Goal: Task Accomplishment & Management: Manage account settings

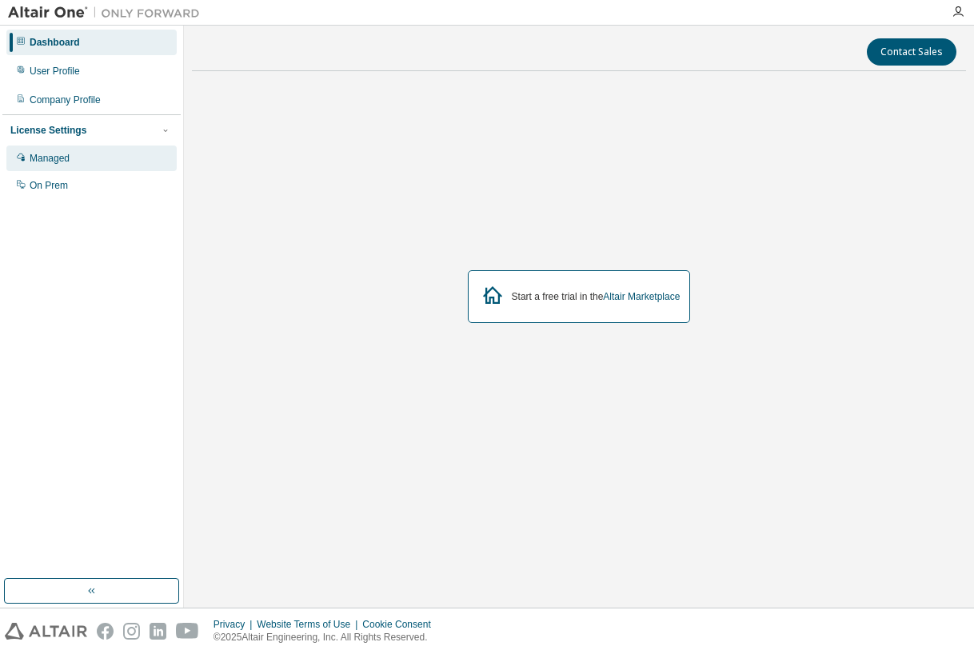
click at [95, 151] on div "Managed" at bounding box center [91, 159] width 170 height 26
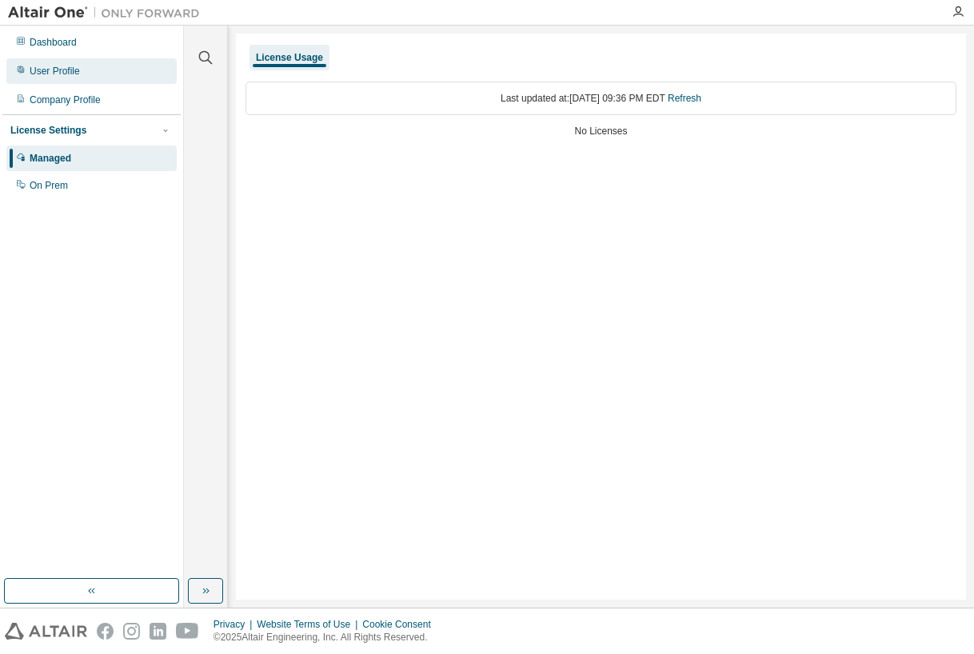
click at [99, 71] on div "User Profile" at bounding box center [91, 71] width 170 height 26
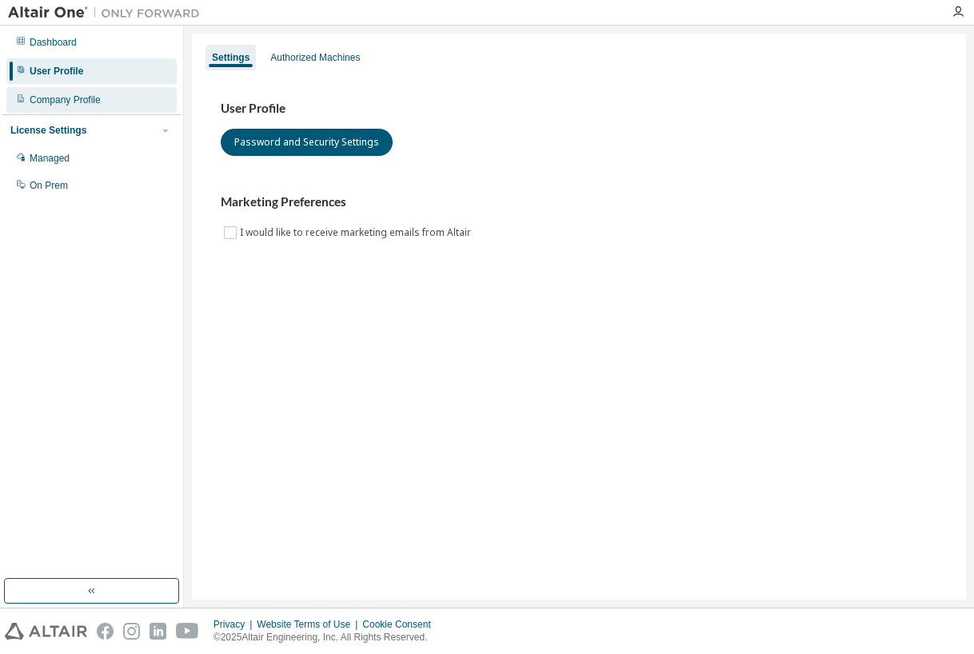
click at [101, 95] on div "Company Profile" at bounding box center [65, 100] width 71 height 13
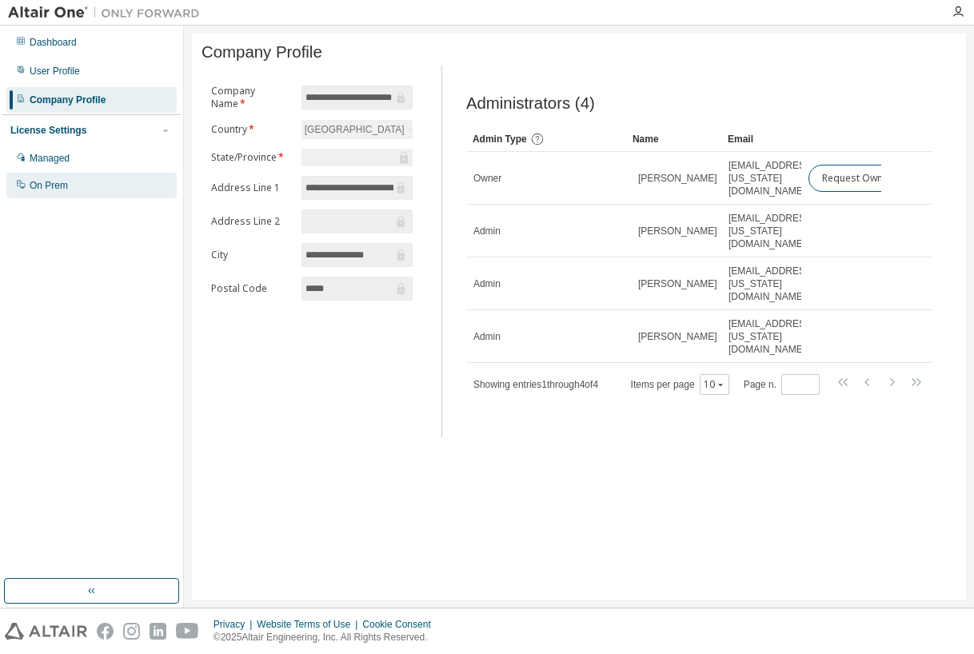
click at [113, 185] on div "On Prem" at bounding box center [91, 186] width 170 height 26
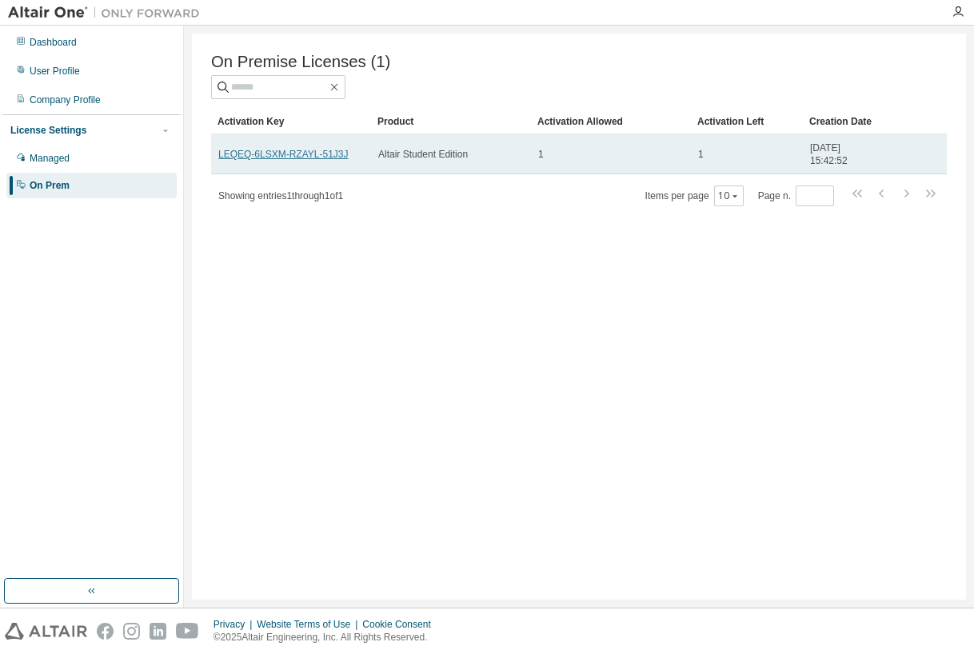
click at [334, 158] on link "LEQEQ-6LSXM-RZAYL-51J3J" at bounding box center [283, 154] width 130 height 11
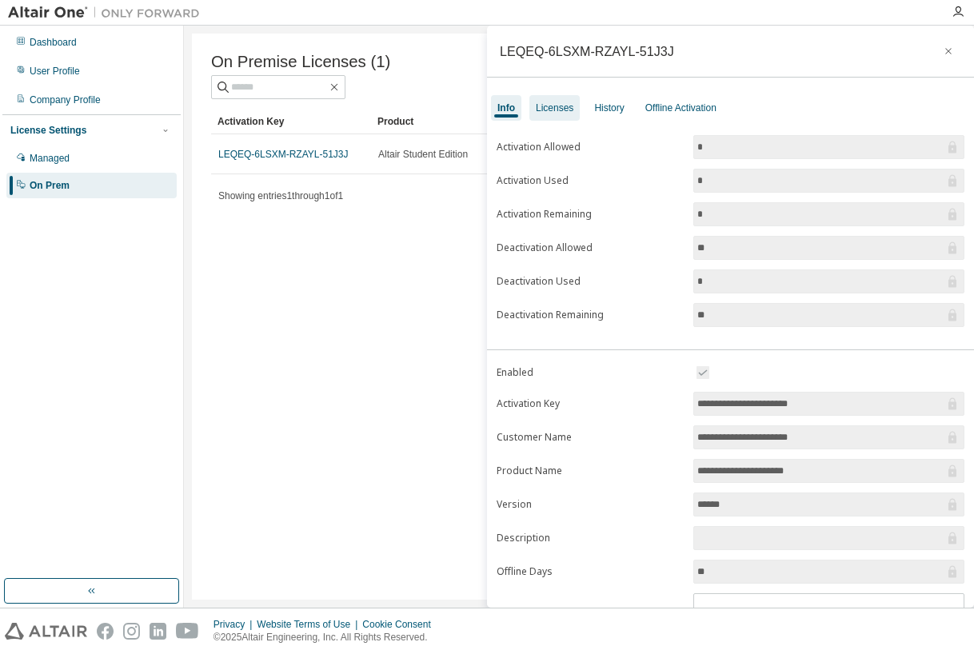
click at [554, 109] on div "Licenses" at bounding box center [555, 108] width 38 height 13
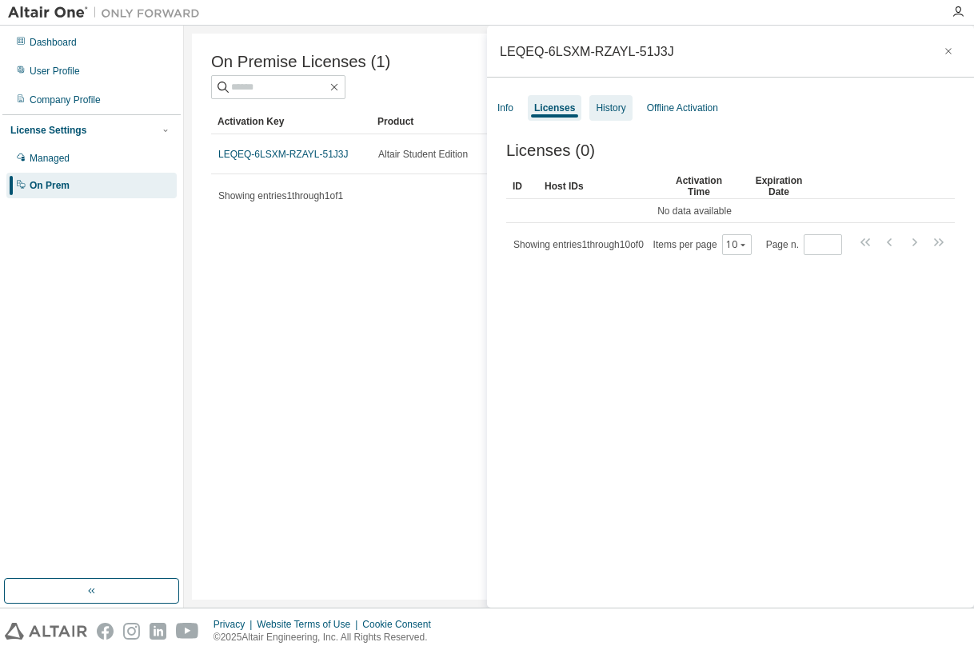
click at [608, 120] on div "History" at bounding box center [611, 108] width 42 height 26
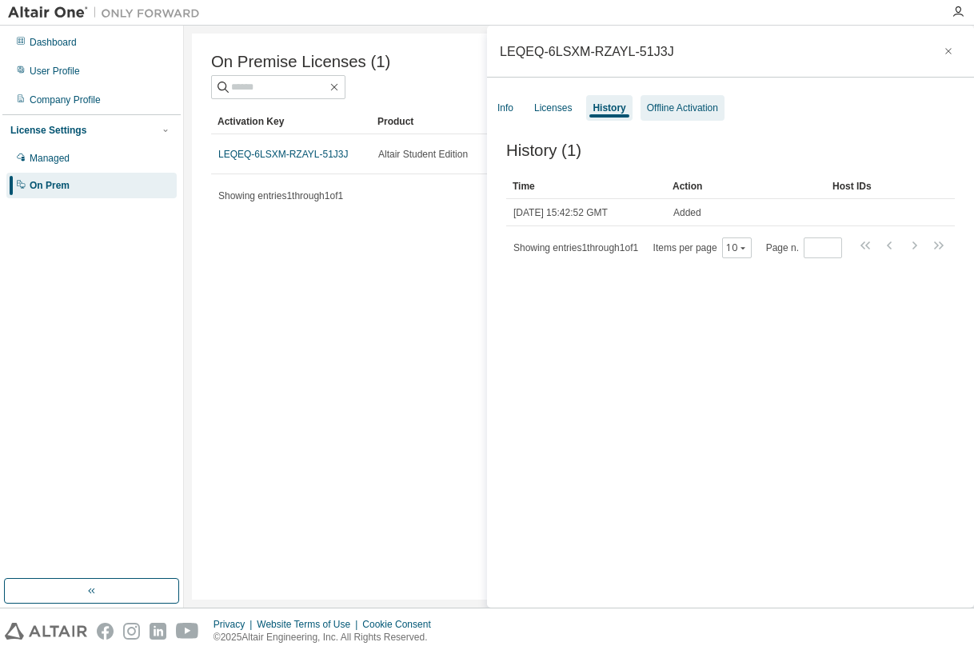
click at [686, 105] on div "Offline Activation" at bounding box center [682, 108] width 71 height 13
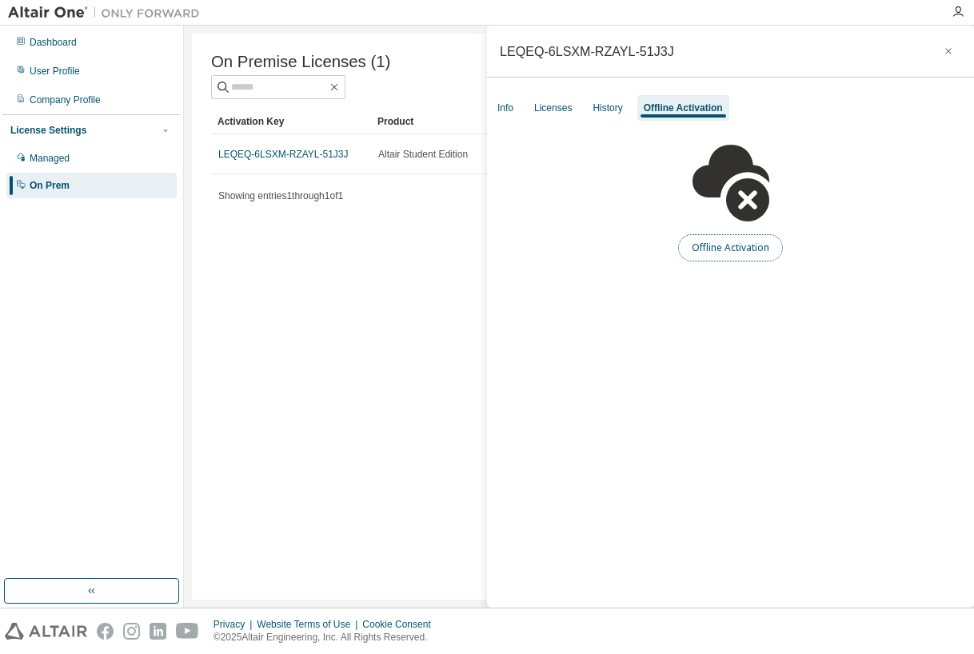
click at [754, 238] on button "Offline Activation" at bounding box center [730, 247] width 105 height 27
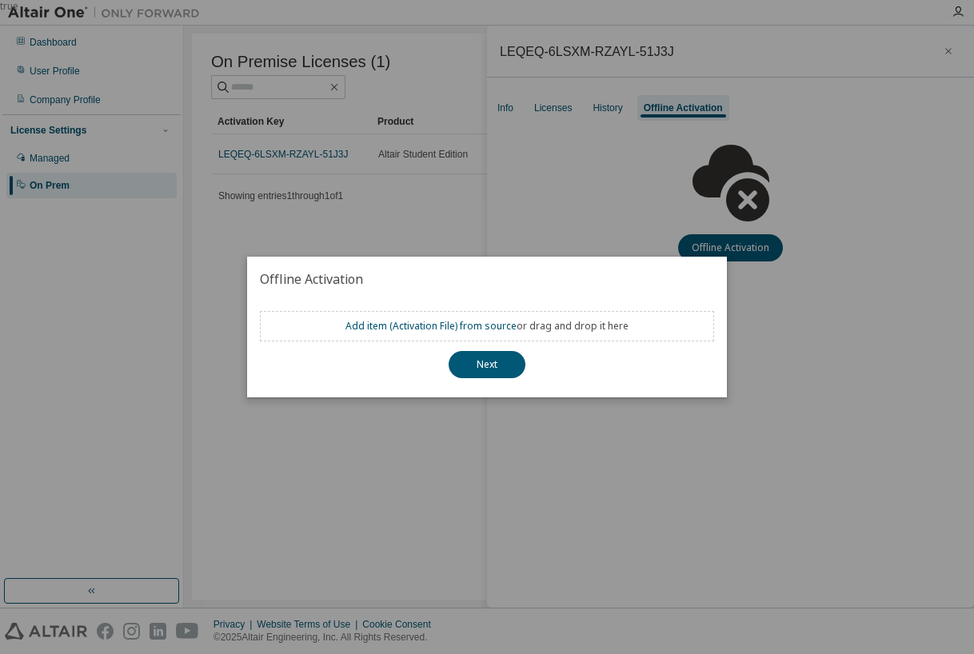
click at [600, 164] on div "true" at bounding box center [487, 327] width 974 height 654
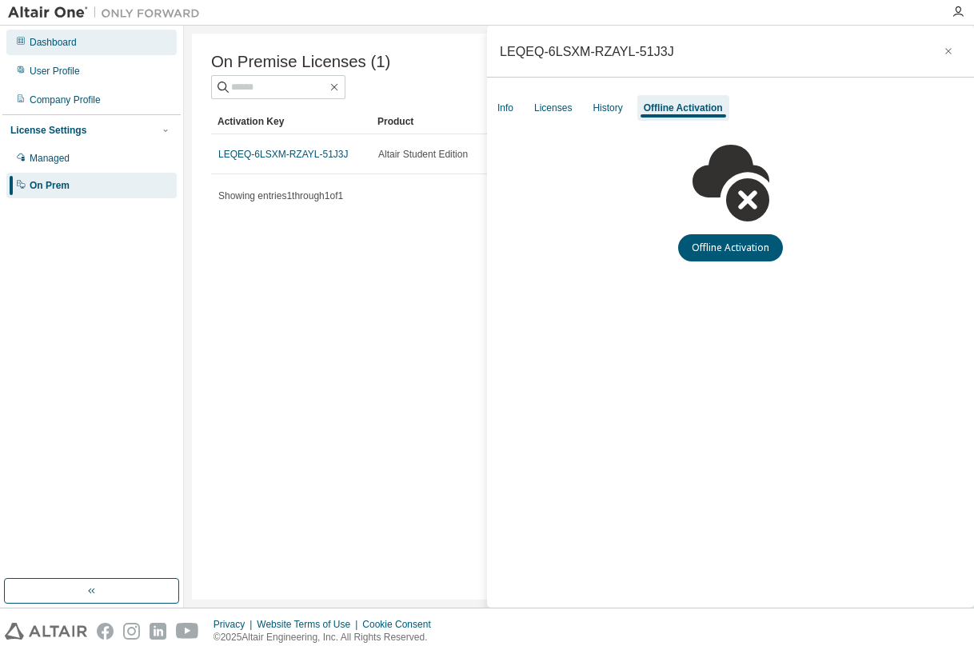
click at [72, 40] on div "Dashboard" at bounding box center [53, 42] width 47 height 13
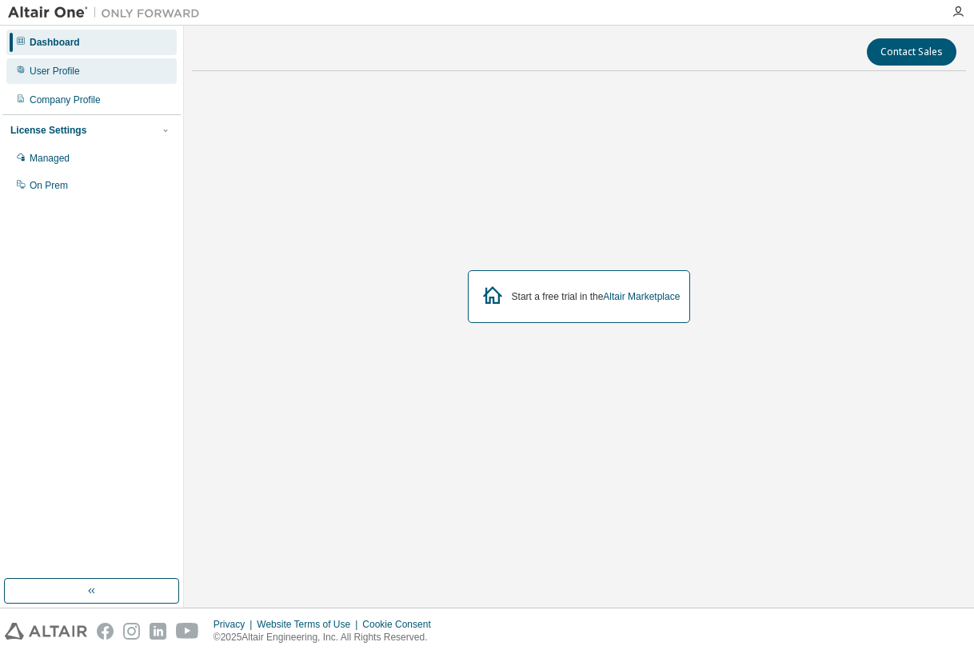
click at [78, 70] on div "User Profile" at bounding box center [55, 71] width 50 height 13
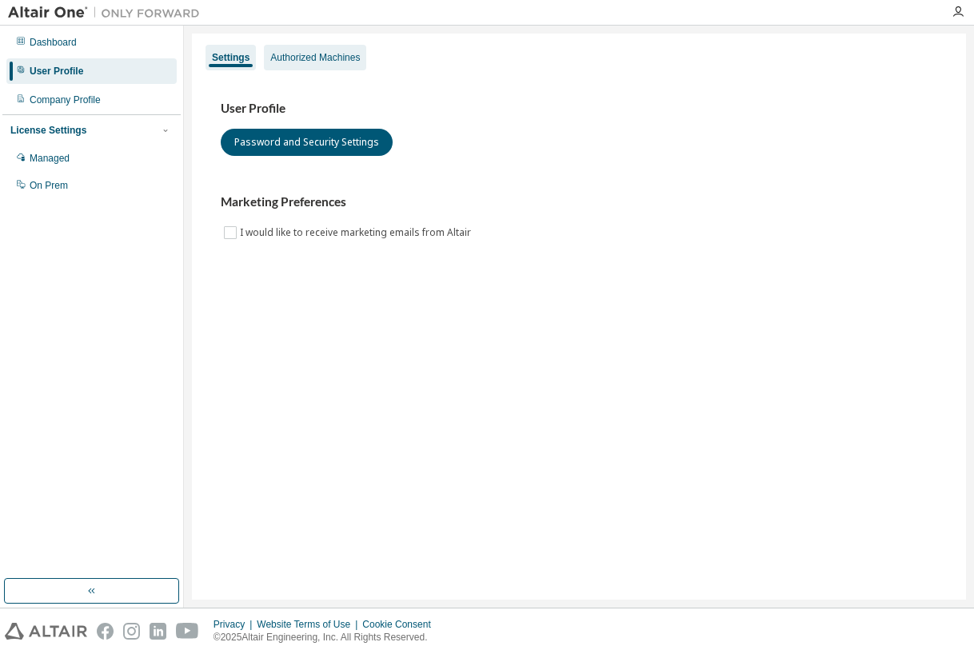
click at [338, 65] on div "Authorized Machines" at bounding box center [315, 58] width 102 height 26
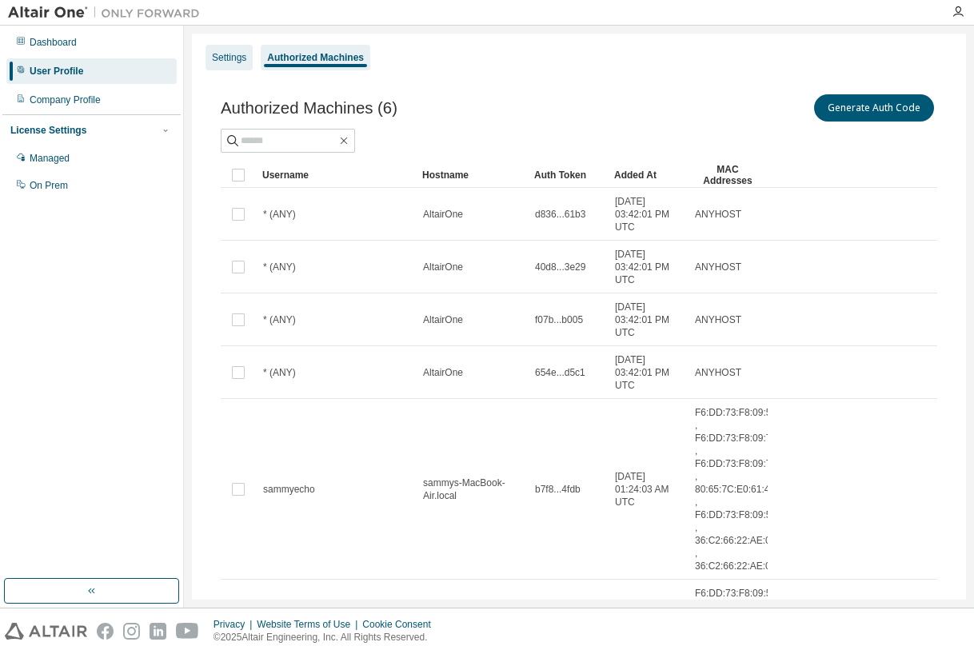
click at [207, 50] on div "Settings" at bounding box center [229, 58] width 47 height 26
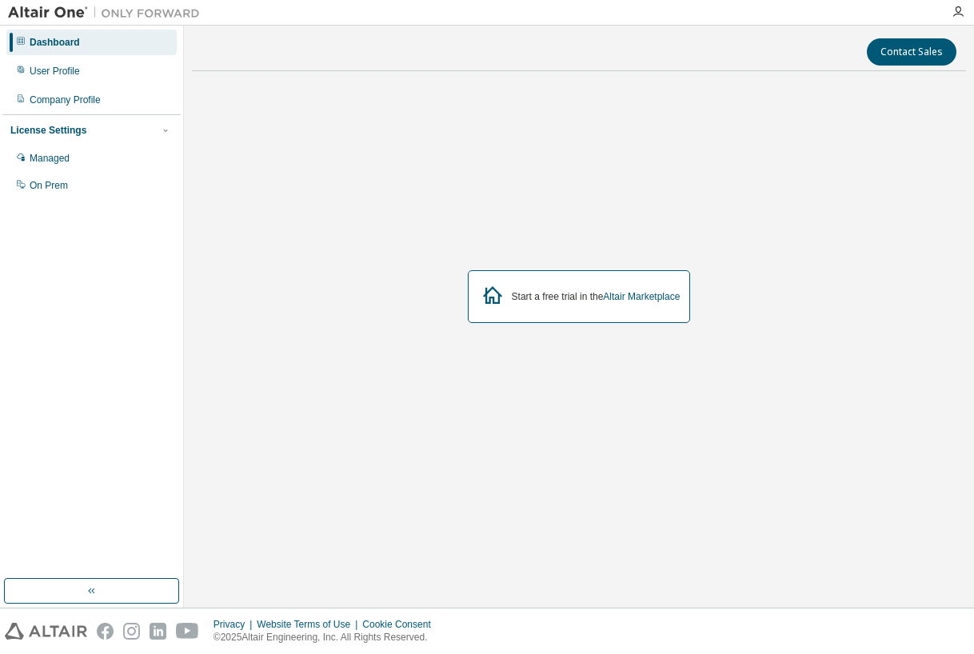
click at [59, 9] on img at bounding box center [108, 13] width 200 height 16
click at [72, 9] on img at bounding box center [108, 13] width 200 height 16
